Goal: Transaction & Acquisition: Book appointment/travel/reservation

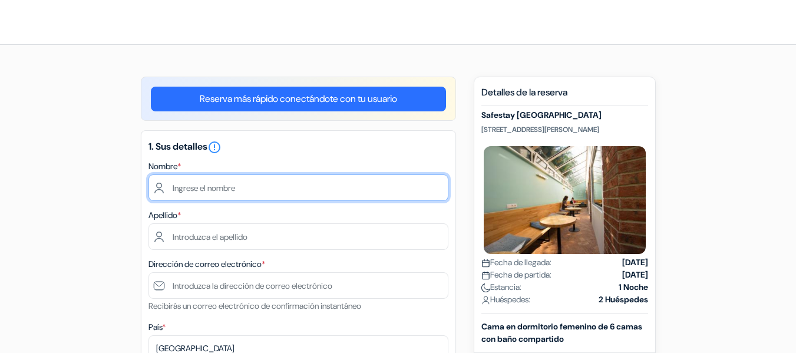
click at [350, 196] on input "text" at bounding box center [298, 187] width 300 height 27
click at [226, 187] on input "text" at bounding box center [298, 187] width 300 height 27
type input "[PERSON_NAME]"
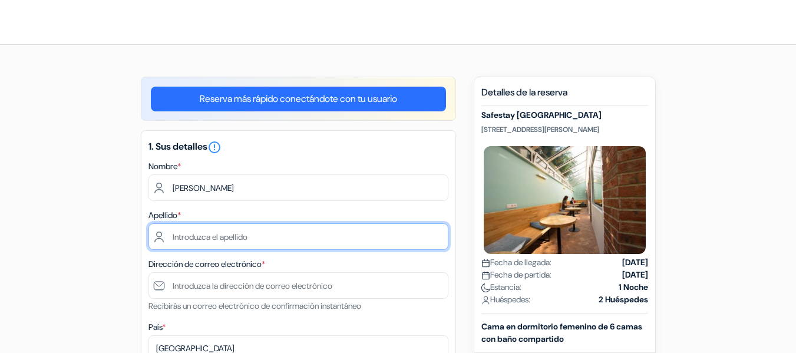
type input "[PERSON_NAME]"
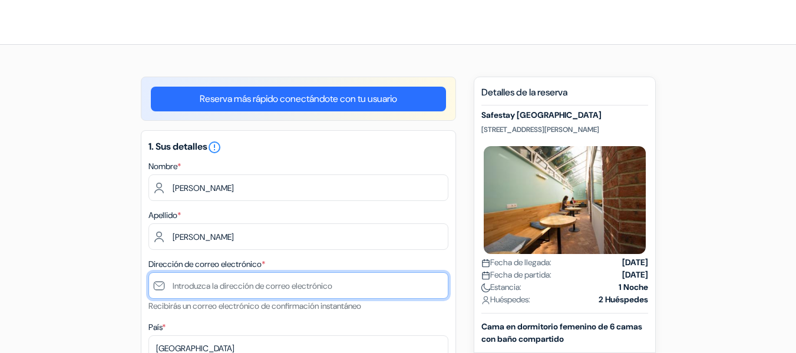
type input "[EMAIL_ADDRESS][DOMAIN_NAME]"
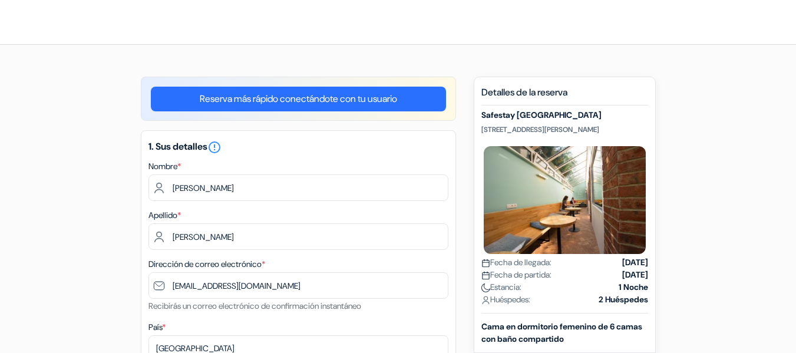
type input "717701309"
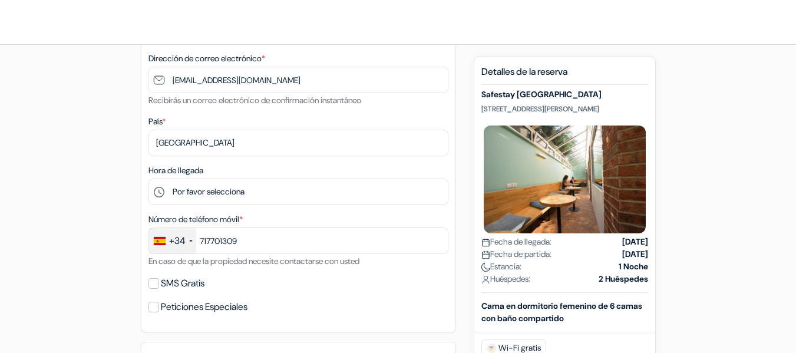
scroll to position [206, 0]
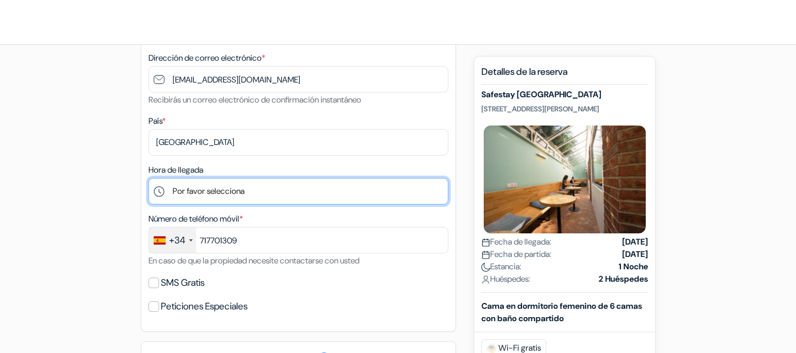
click at [211, 190] on select "Por favor selecciona 1:00 2:00 3:00 4:00 5:00 6:00 7:00 8:00 9:00 10:00 11:00 1…" at bounding box center [298, 191] width 300 height 27
select select "20"
click at [148, 178] on select "Por favor selecciona 1:00 2:00 3:00 4:00 5:00 6:00 7:00 8:00 9:00 10:00 11:00 1…" at bounding box center [298, 191] width 300 height 27
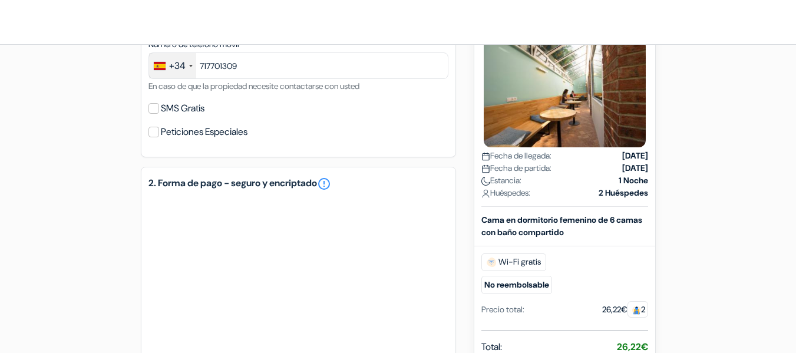
scroll to position [379, 0]
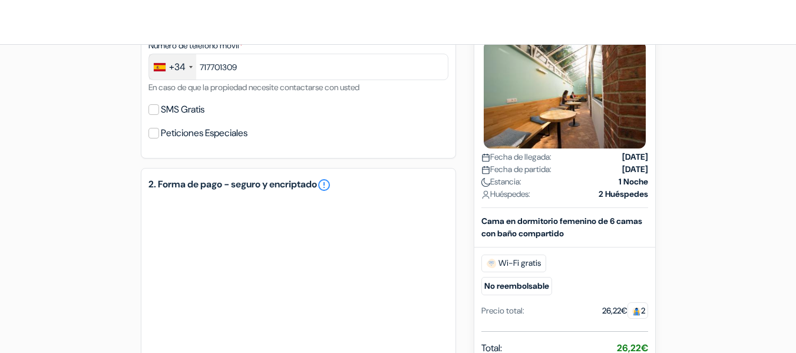
click at [201, 108] on label "SMS Gratis" at bounding box center [183, 109] width 44 height 16
click at [159, 108] on input "SMS Gratis" at bounding box center [153, 109] width 11 height 11
checkbox input "true"
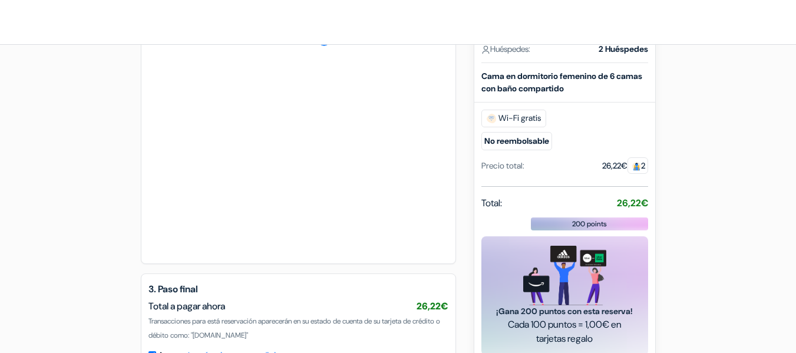
scroll to position [674, 0]
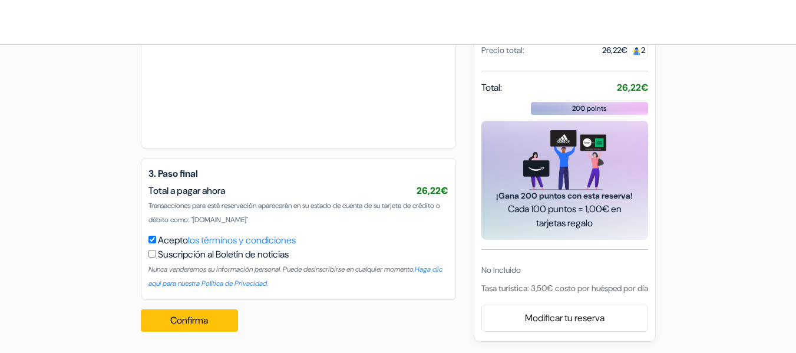
click at [382, 140] on div "2. Forma de pago - seguro y encriptado error_outline" at bounding box center [298, 28] width 315 height 241
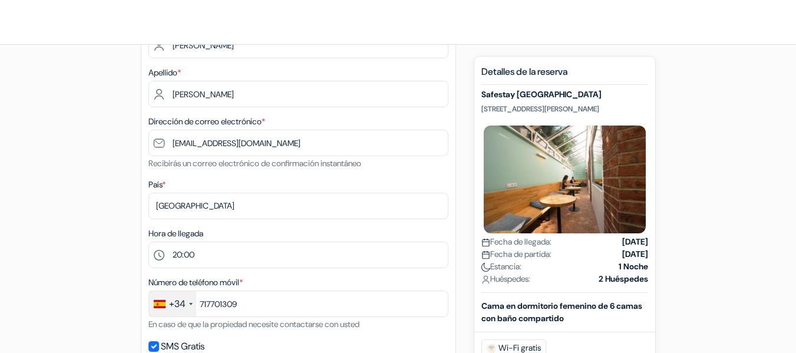
scroll to position [153, 0]
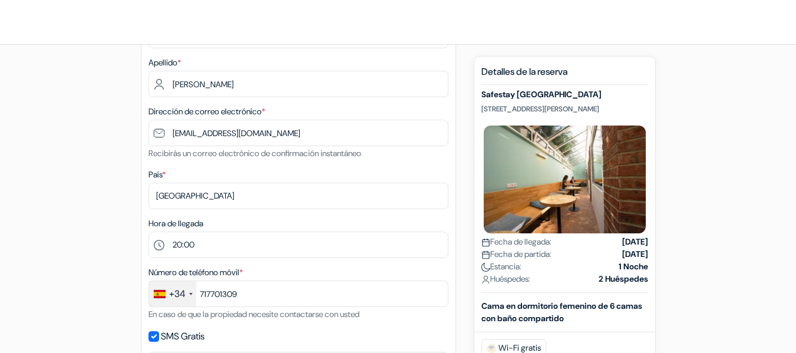
click at [557, 27] on div "× Estás conectado" at bounding box center [398, 22] width 796 height 44
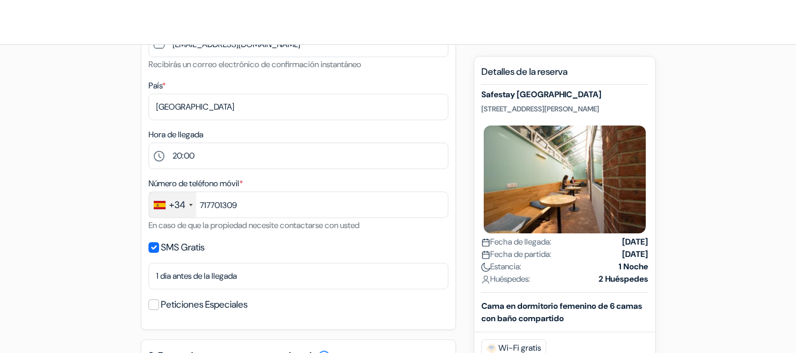
scroll to position [307, 0]
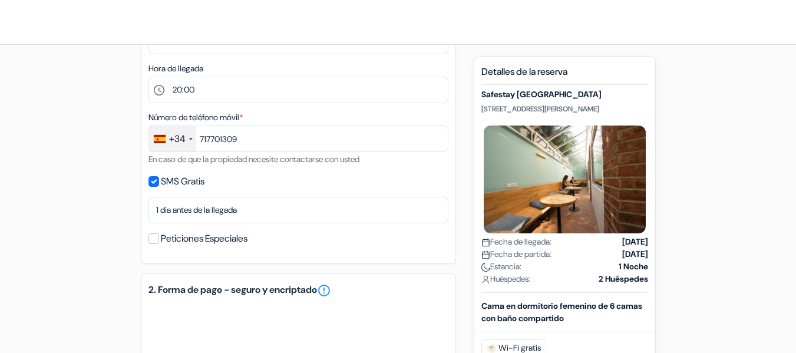
click at [462, 80] on div "add_box Safestay [GEOGRAPHIC_DATA] [STREET_ADDRESS][PERSON_NAME]" at bounding box center [397, 329] width 671 height 1120
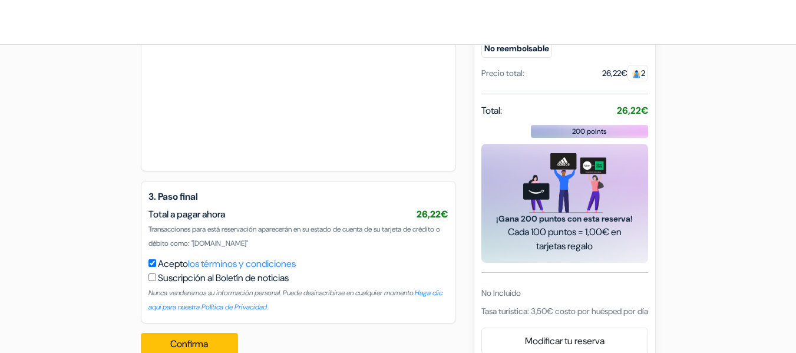
scroll to position [856, 0]
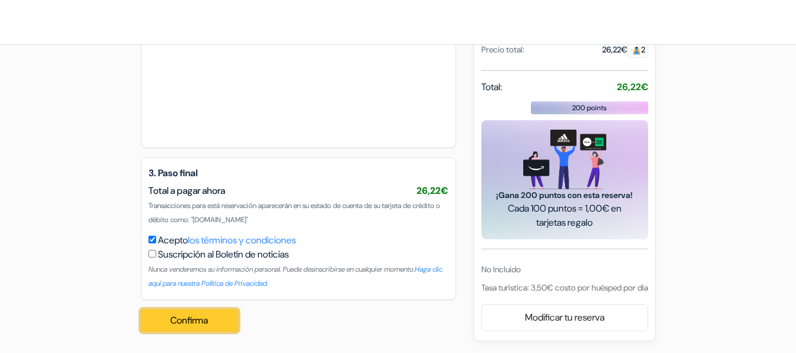
click at [194, 317] on button "Confirma Loading..." at bounding box center [190, 320] width 98 height 22
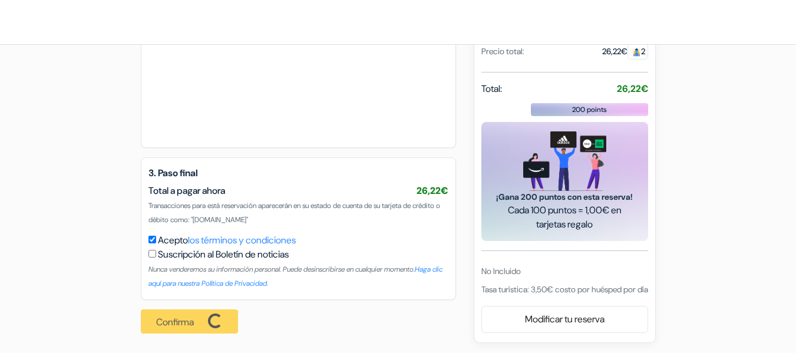
scroll to position [857, 0]
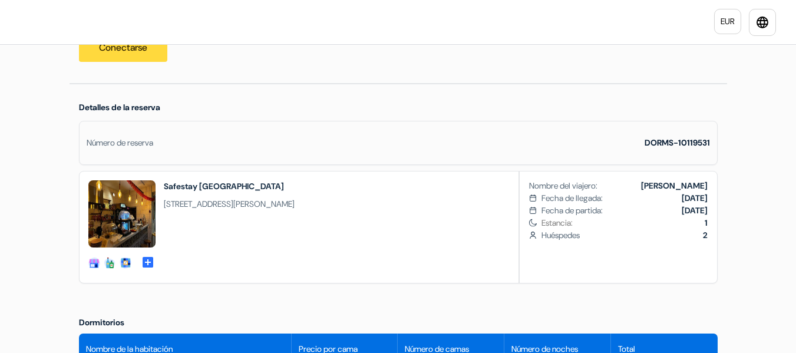
scroll to position [228, 0]
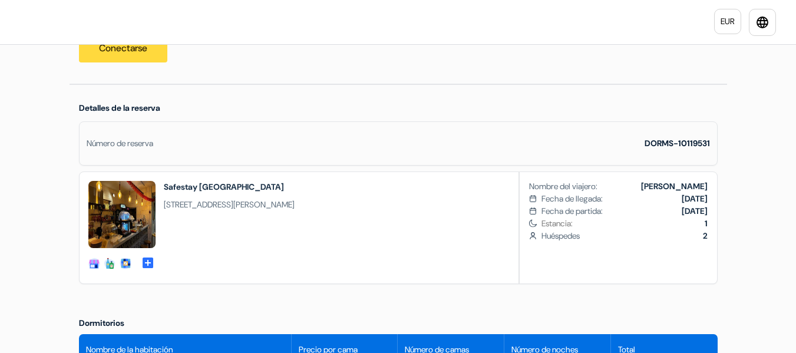
click at [215, 191] on h2 "Safestay [GEOGRAPHIC_DATA]" at bounding box center [229, 187] width 131 height 12
click at [227, 140] on div "Número de reserva DORMS-10119531" at bounding box center [398, 143] width 638 height 44
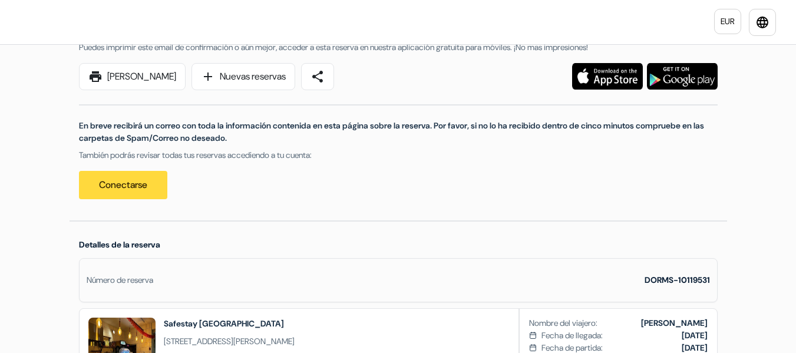
scroll to position [0, 0]
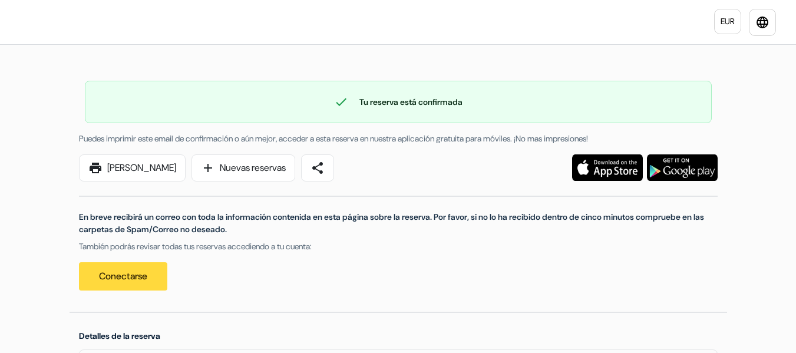
click at [630, 42] on div "EUR language × Estás conectado" at bounding box center [398, 22] width 796 height 44
